Goal: Information Seeking & Learning: Learn about a topic

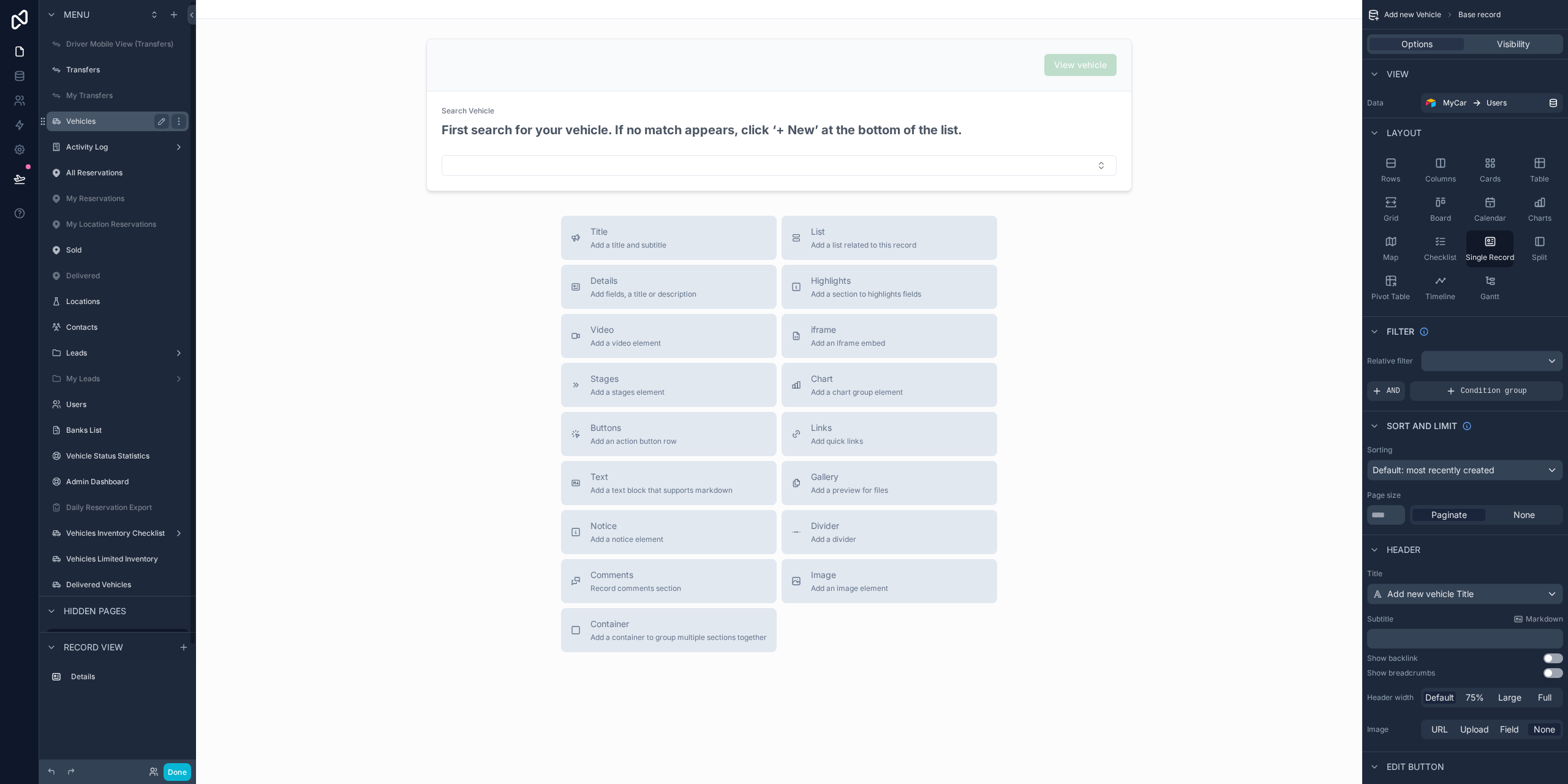
click at [98, 112] on div "Vehicles" at bounding box center [117, 122] width 137 height 20
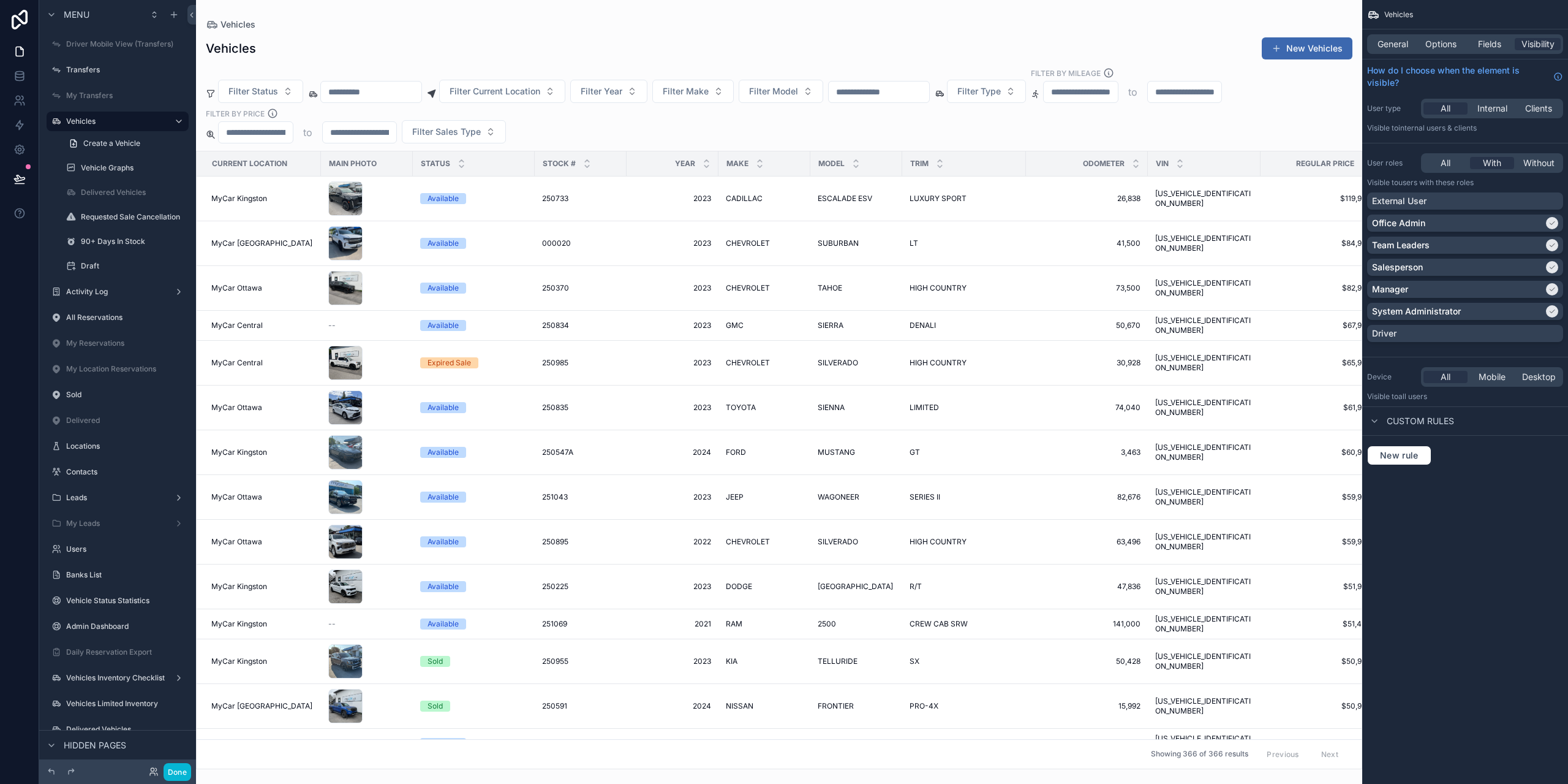
click at [365, 94] on div "scrollable content" at bounding box center [779, 392] width 1166 height 784
click at [173, 767] on button "Done" at bounding box center [177, 772] width 27 height 17
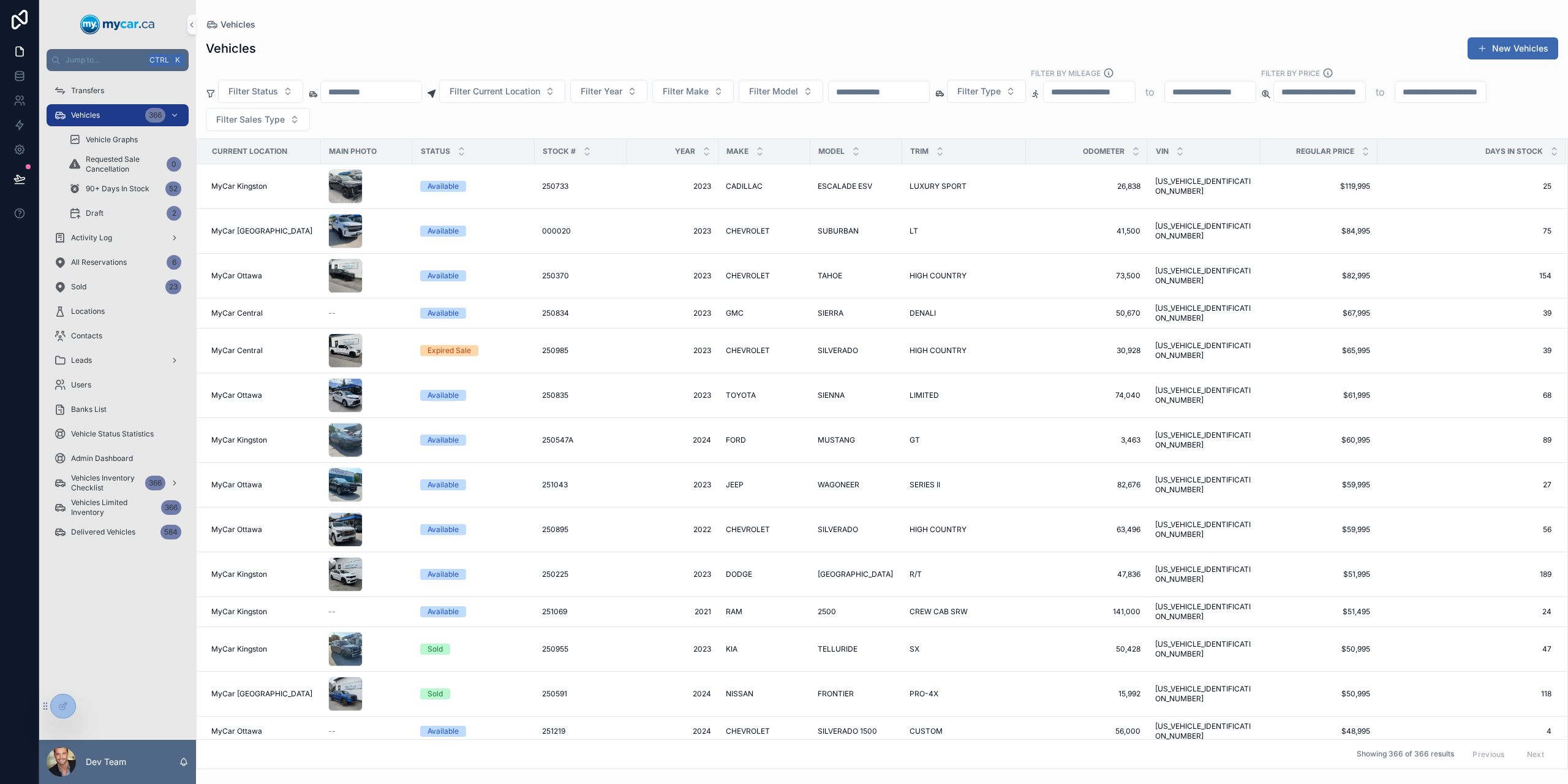
click at [401, 94] on input "scrollable content" at bounding box center [371, 92] width 101 height 17
click at [891, 92] on input "scrollable content" at bounding box center [878, 92] width 101 height 17
paste input "**********"
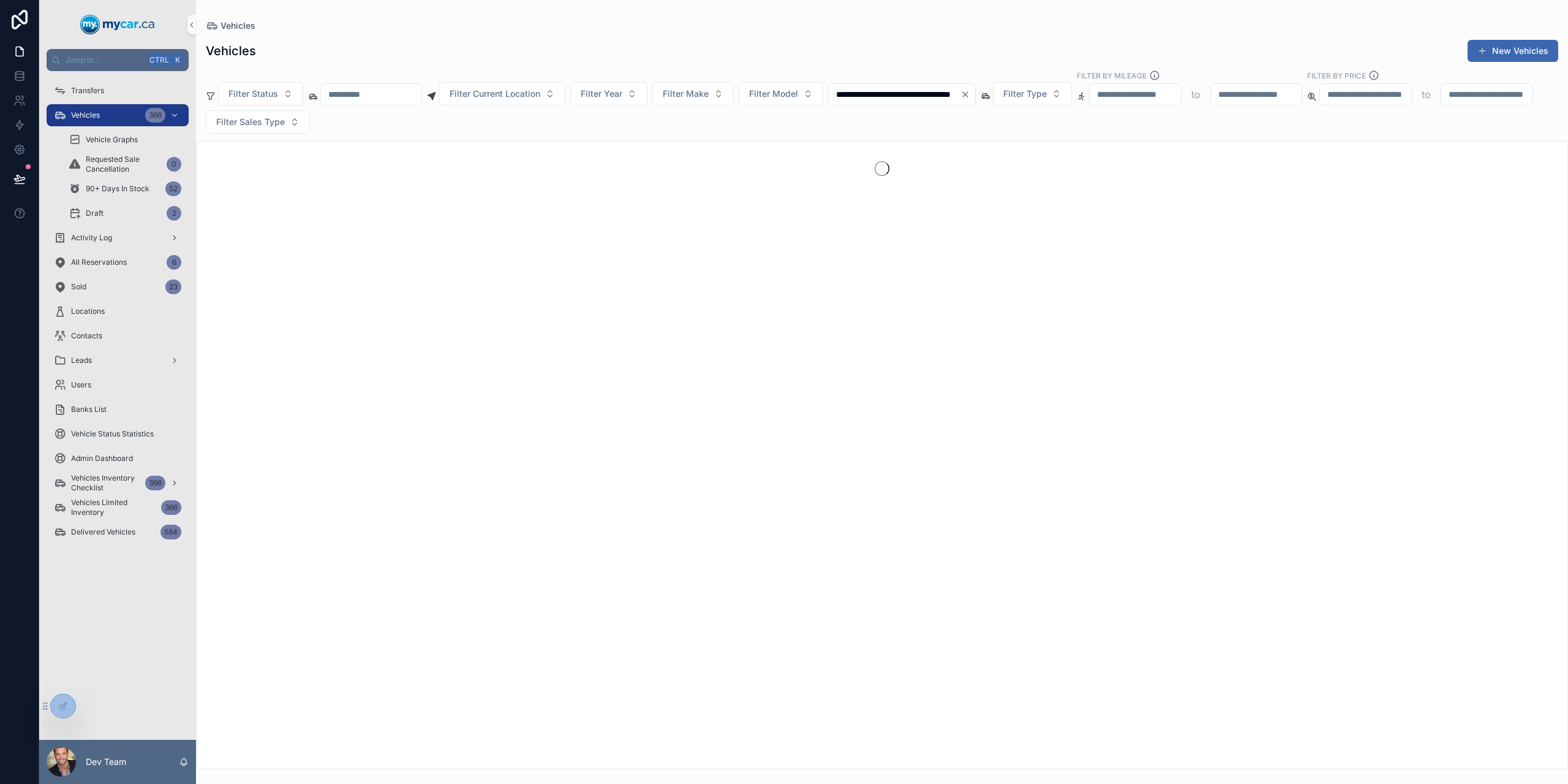
drag, startPoint x: 953, startPoint y: 91, endPoint x: 434, endPoint y: 108, distance: 519.3
click at [434, 108] on div "**********" at bounding box center [882, 102] width 1372 height 64
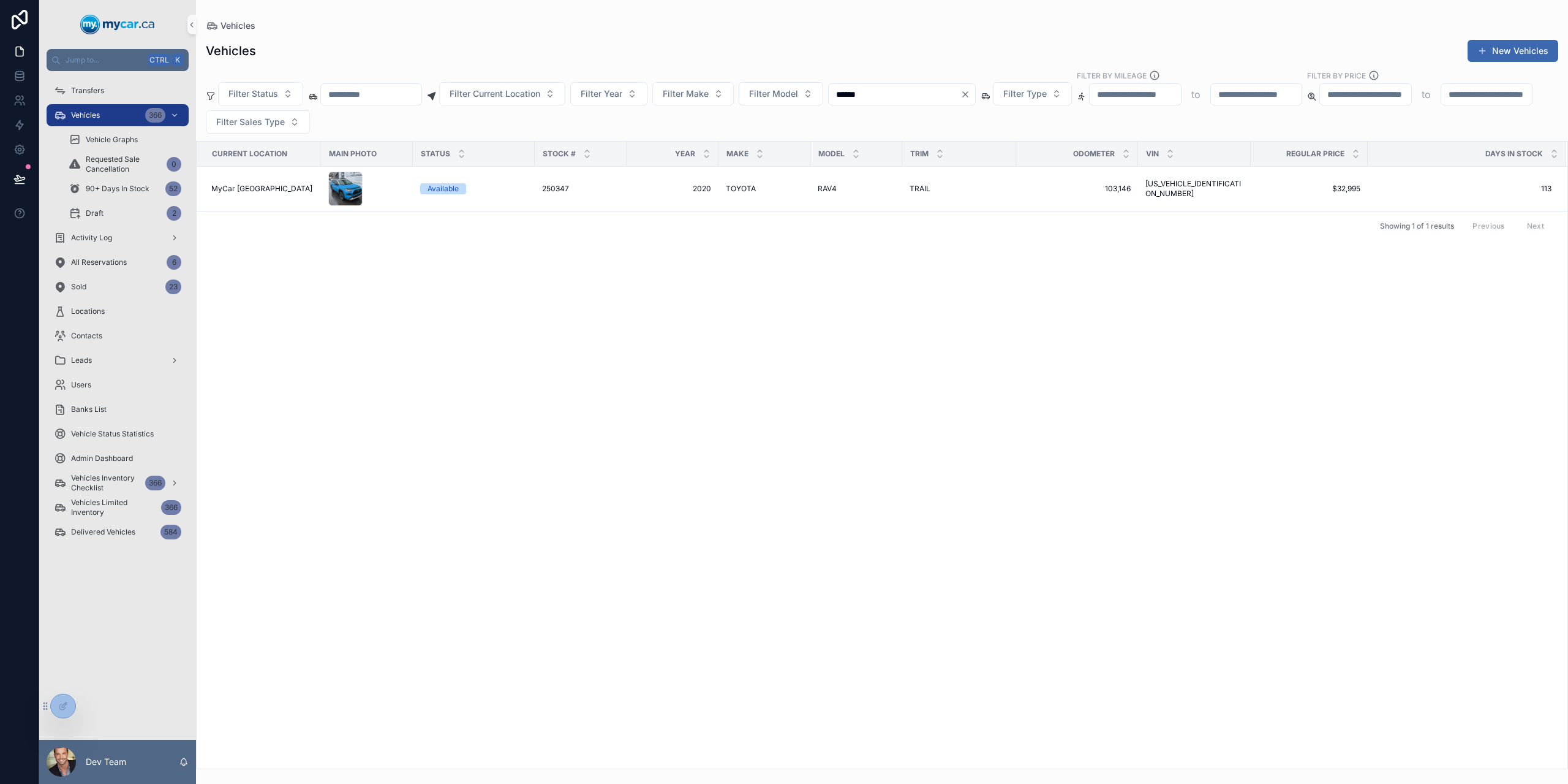
click at [878, 89] on input "******" at bounding box center [894, 94] width 131 height 17
paste input "**********"
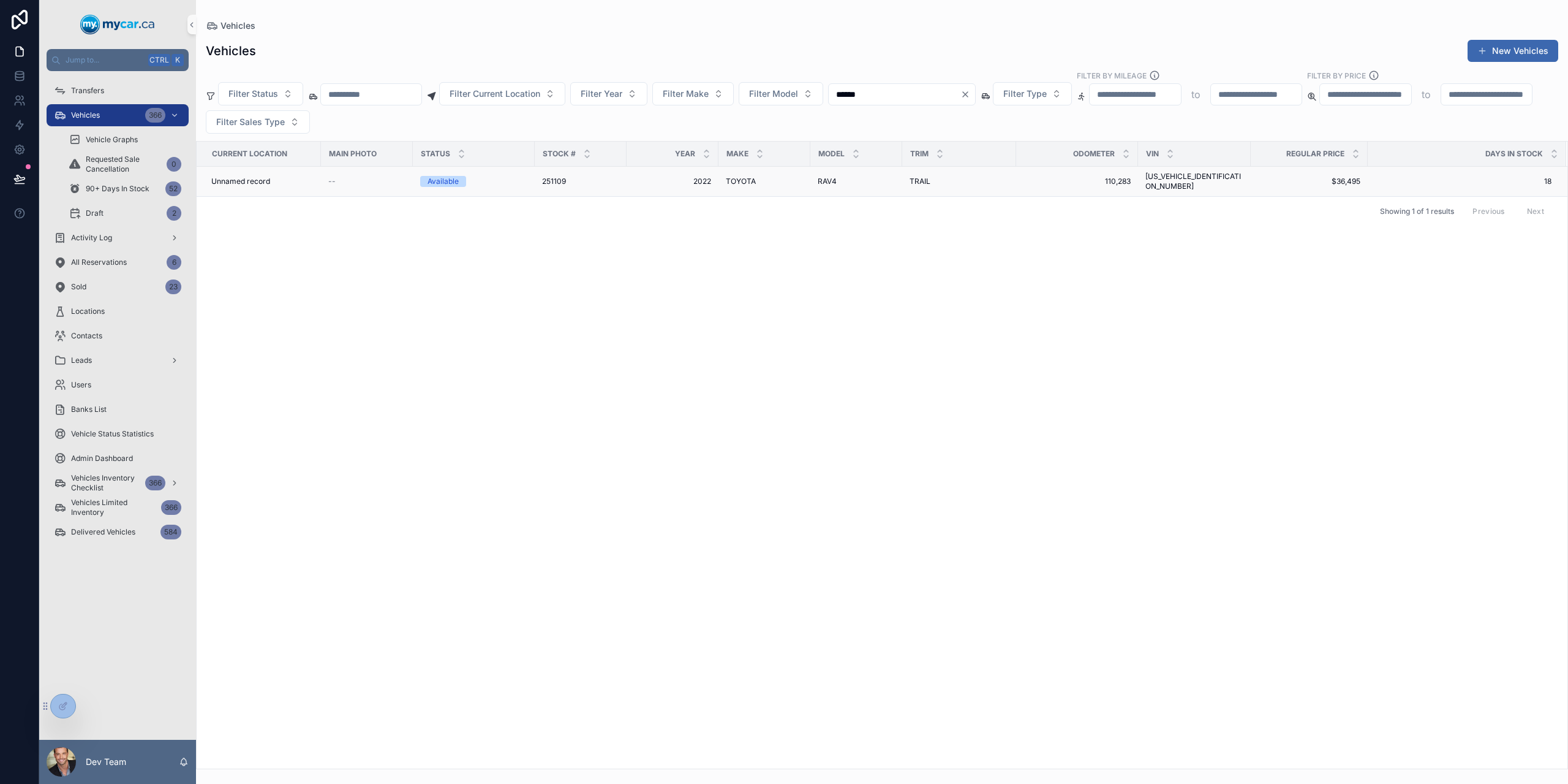
type input "******"
click at [261, 186] on span "Unnamed record" at bounding box center [240, 181] width 59 height 10
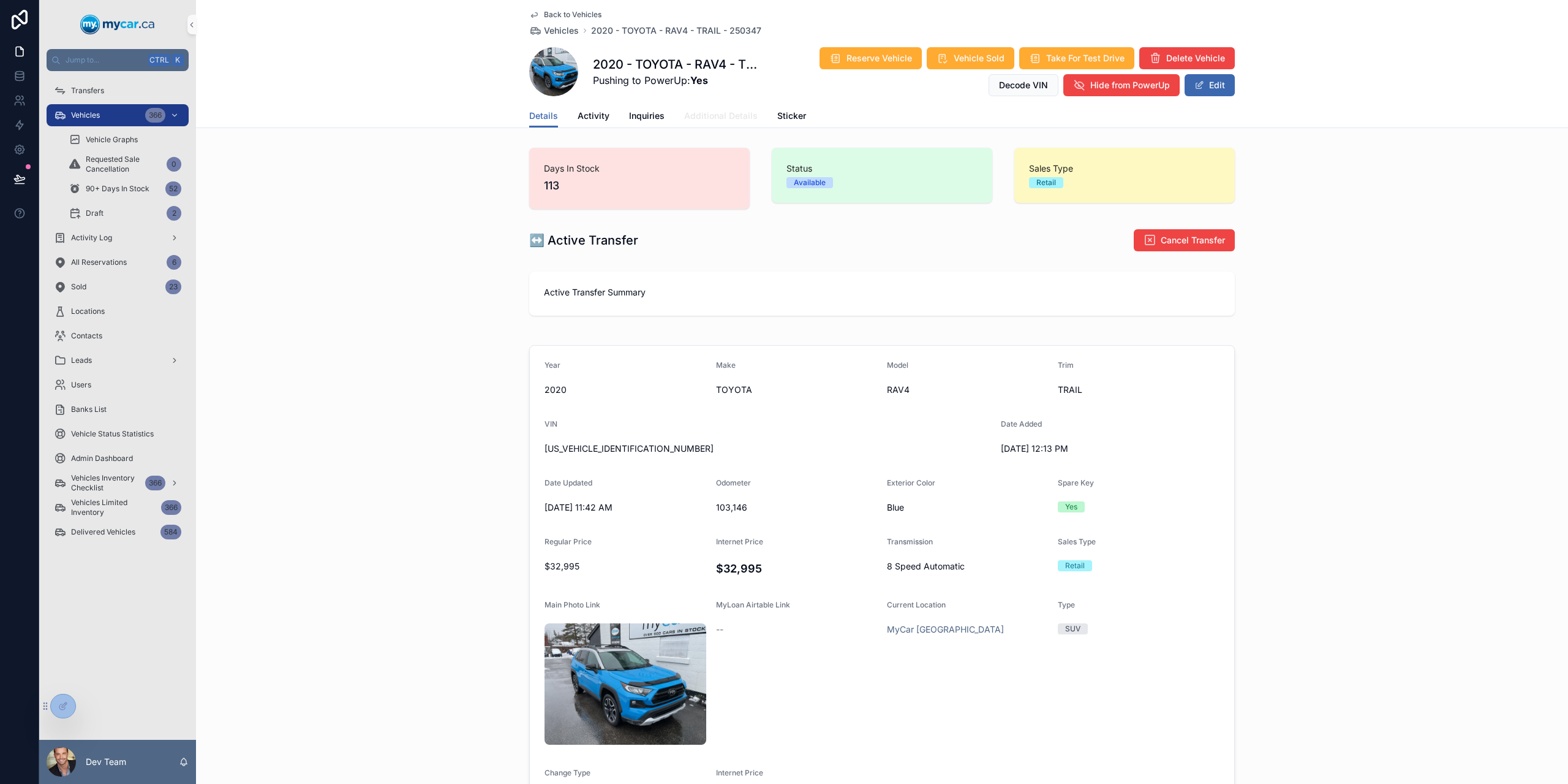
click at [684, 118] on span "Additional Details" at bounding box center [720, 116] width 73 height 12
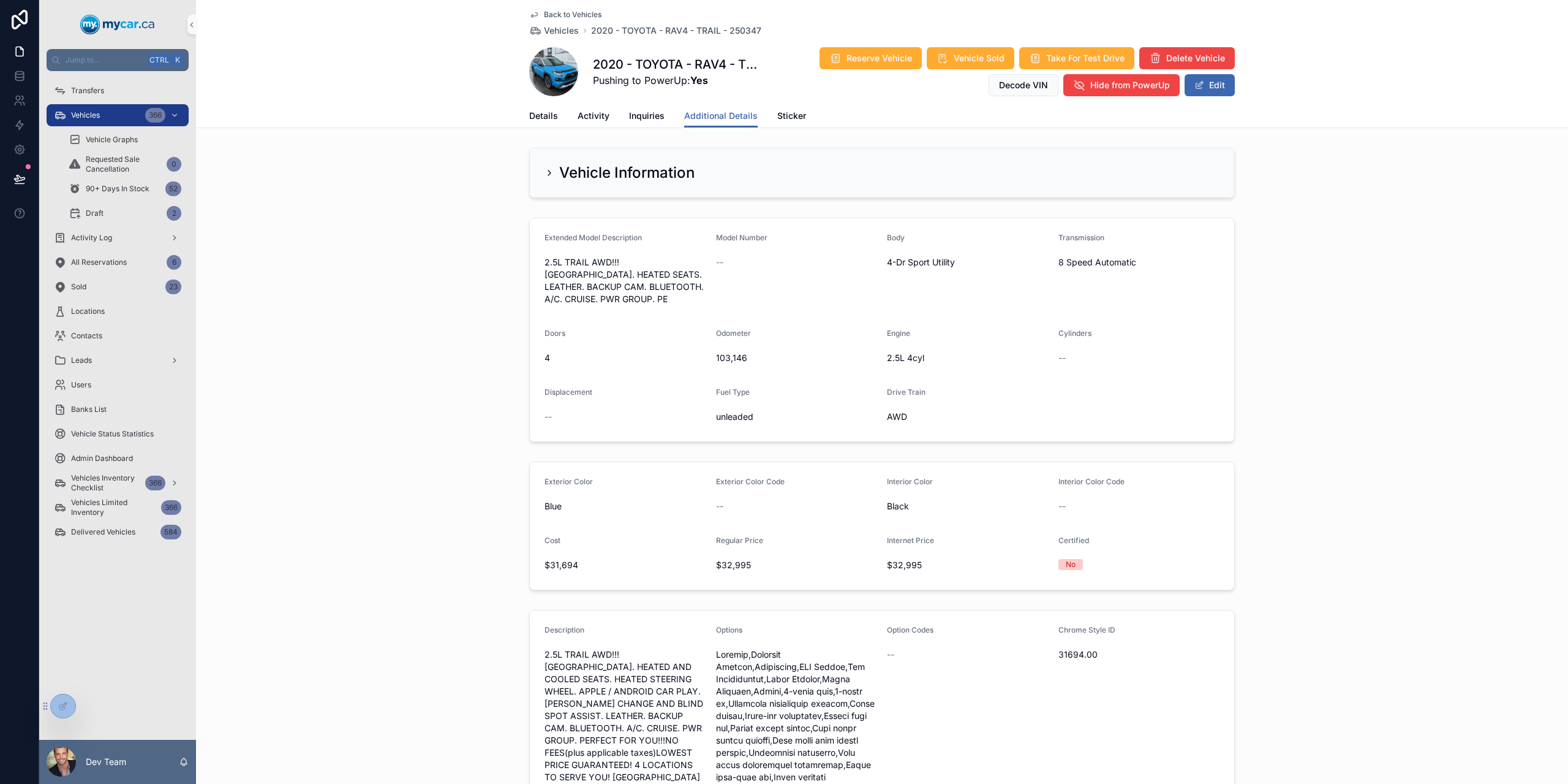
click at [567, 568] on span "$31,694" at bounding box center [626, 564] width 161 height 12
click at [535, 158] on div "Vehicle Information" at bounding box center [882, 172] width 705 height 49
click at [548, 171] on icon "scrollable content" at bounding box center [550, 173] width 10 height 10
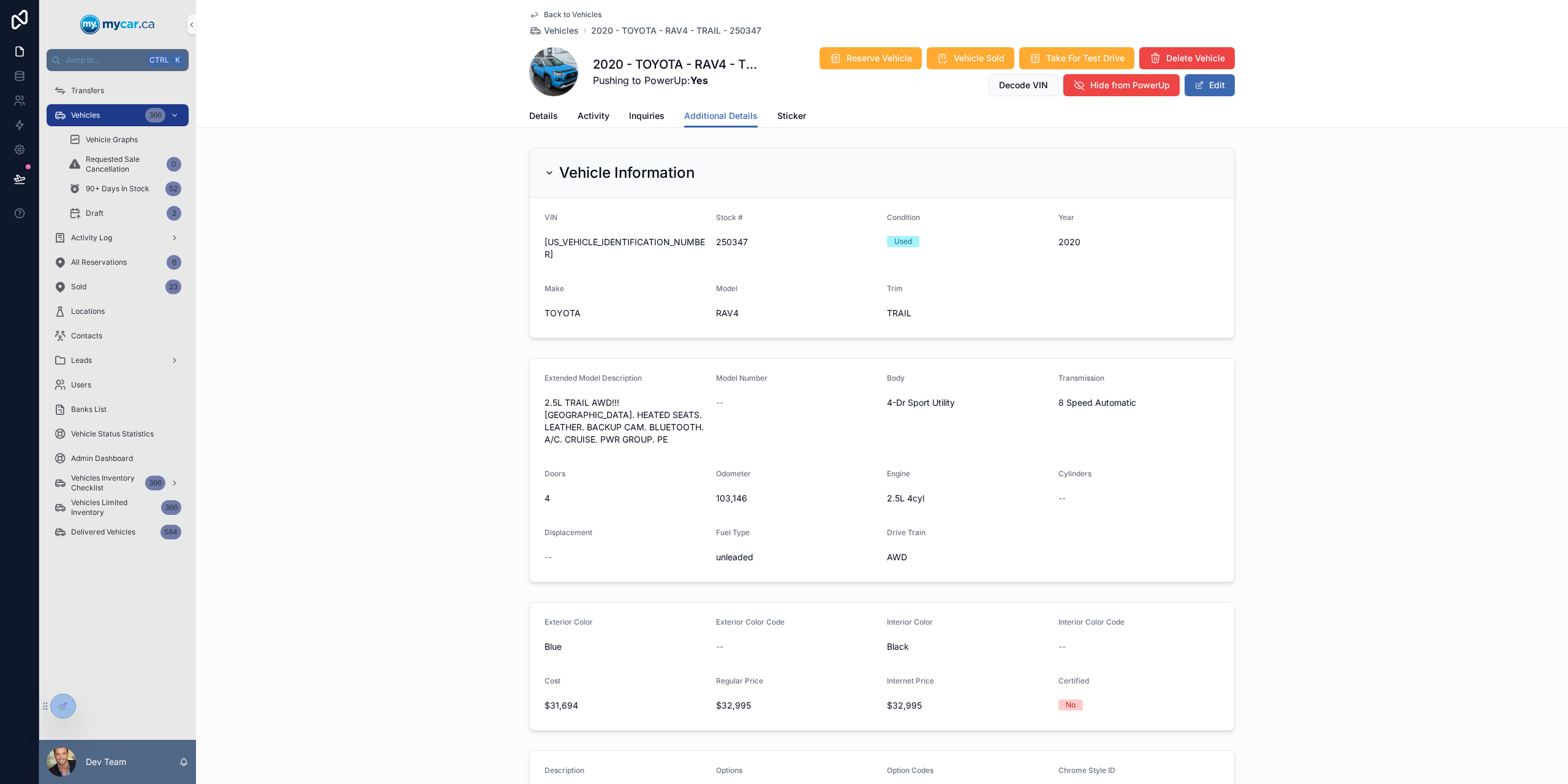
click at [612, 328] on div "Vehicle Information VIN 2T3J1RFV4LW125785 Stock # 250347 Condition Used Year 20…" at bounding box center [882, 243] width 1372 height 201
click at [728, 238] on span "250347" at bounding box center [797, 241] width 161 height 12
copy span "250347"
click at [545, 176] on icon "scrollable content" at bounding box center [550, 173] width 10 height 10
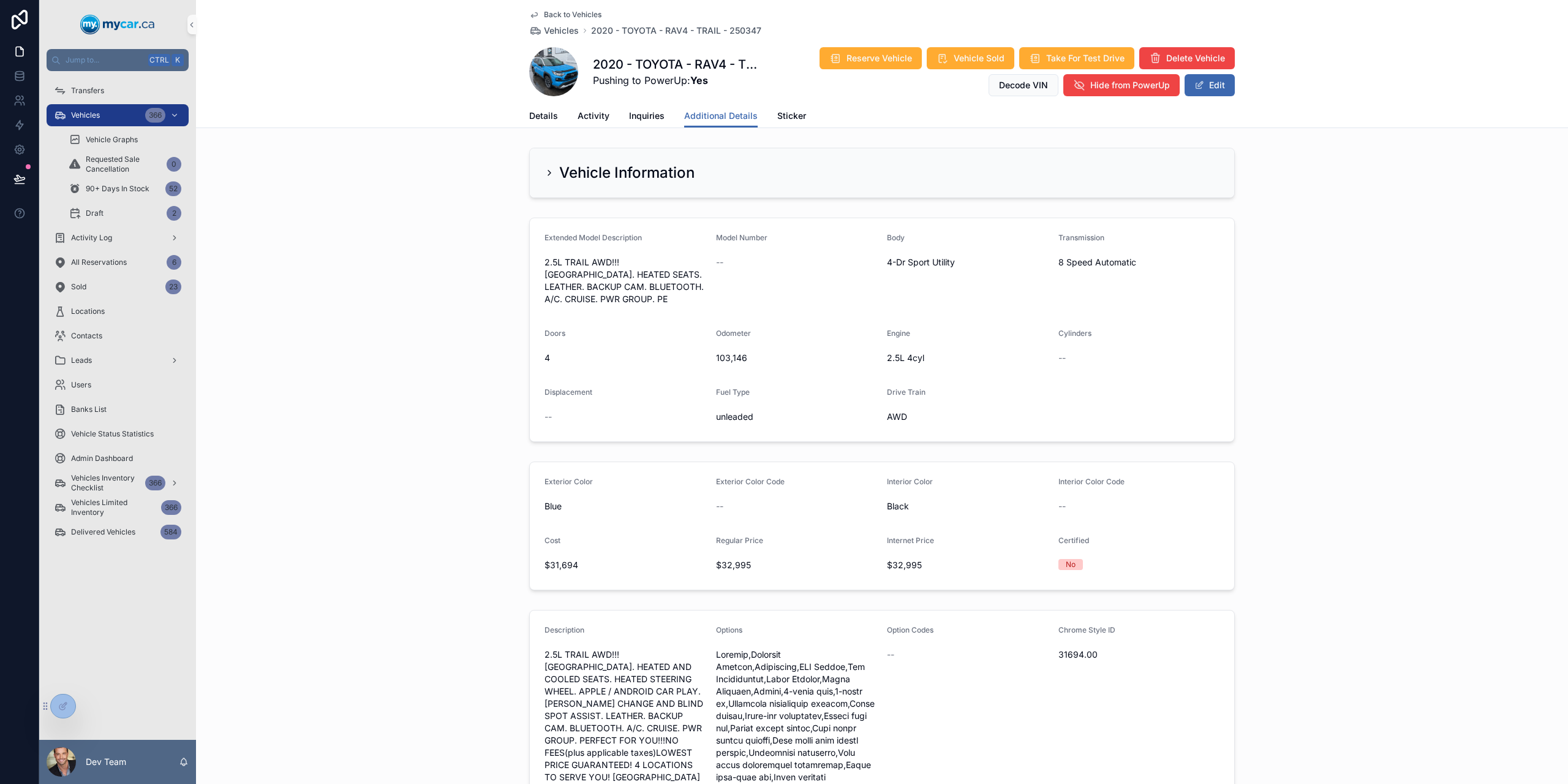
click at [459, 212] on div "Extended Model Description 2.5L TRAIL AWD!!! SUNROOF. HEATED SEATS. LEATHER. BA…" at bounding box center [882, 329] width 1372 height 234
click at [600, 156] on div "Vehicle Information" at bounding box center [882, 172] width 705 height 49
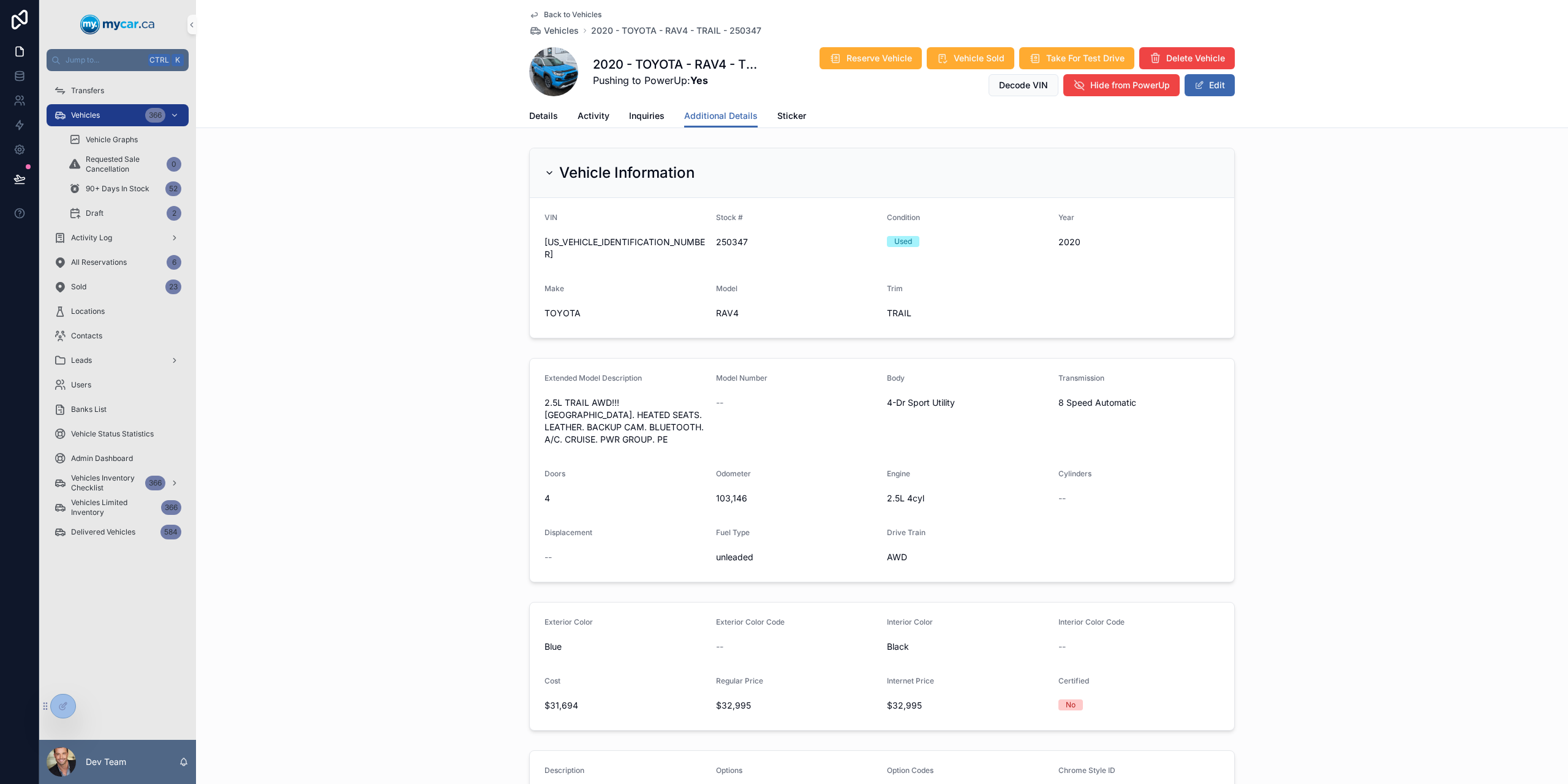
click at [741, 244] on span "250347" at bounding box center [797, 241] width 161 height 12
click at [724, 241] on span "250347" at bounding box center [797, 241] width 161 height 12
copy span "250347"
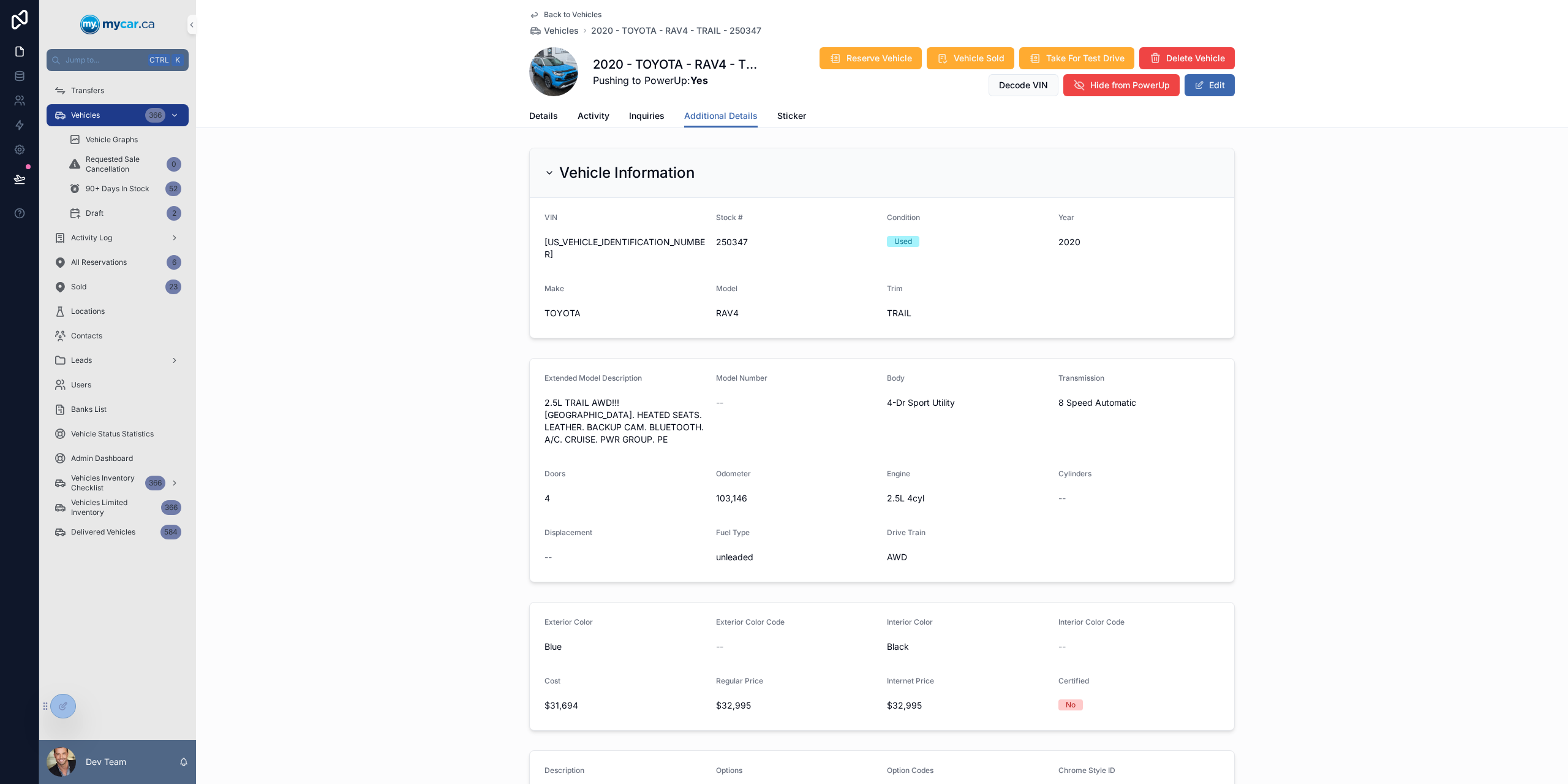
click at [568, 17] on span "Back to Vehicles" at bounding box center [572, 15] width 57 height 10
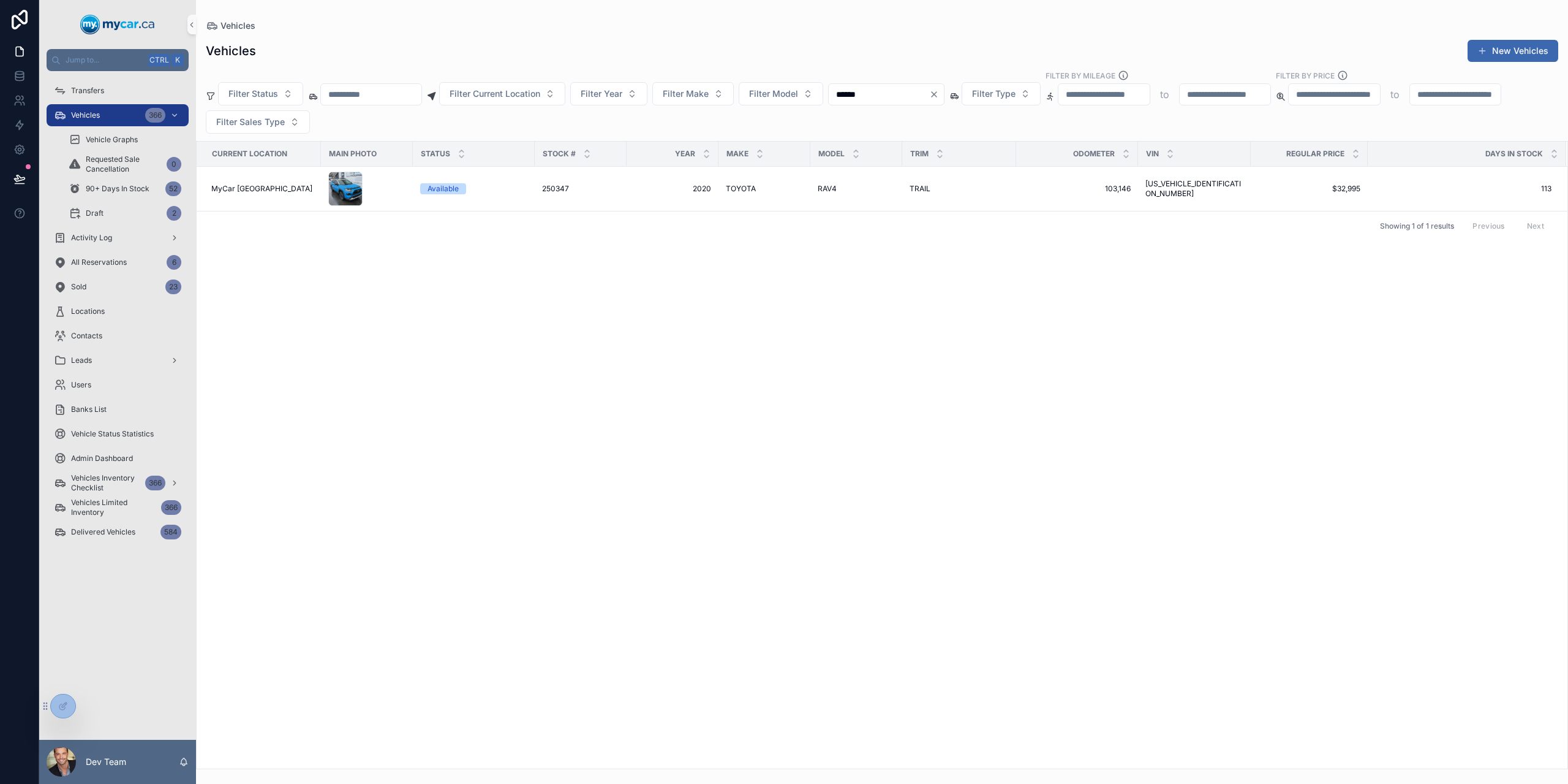
click at [939, 95] on icon "Clear" at bounding box center [934, 94] width 10 height 10
